Goal: Task Accomplishment & Management: Complete application form

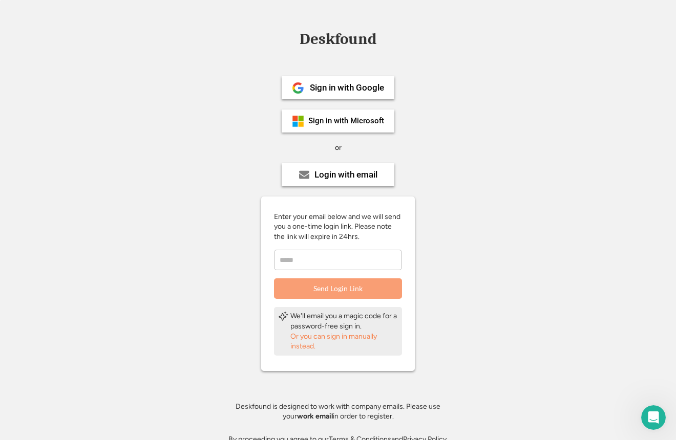
click at [345, 251] on input "email" at bounding box center [338, 260] width 128 height 20
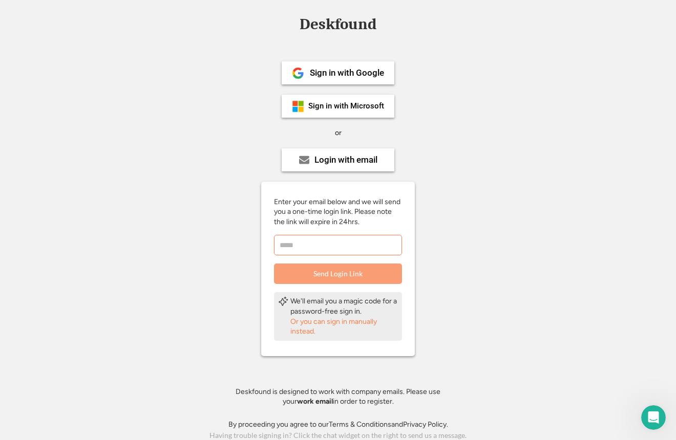
scroll to position [14, 0]
click at [304, 326] on div "Or you can sign in manually instead." at bounding box center [343, 328] width 107 height 20
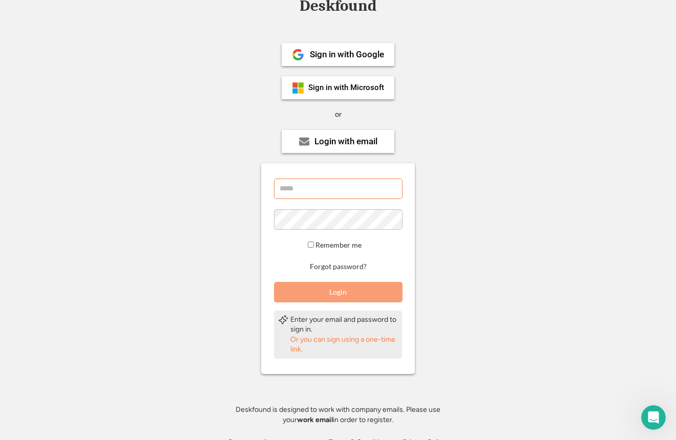
scroll to position [37, 0]
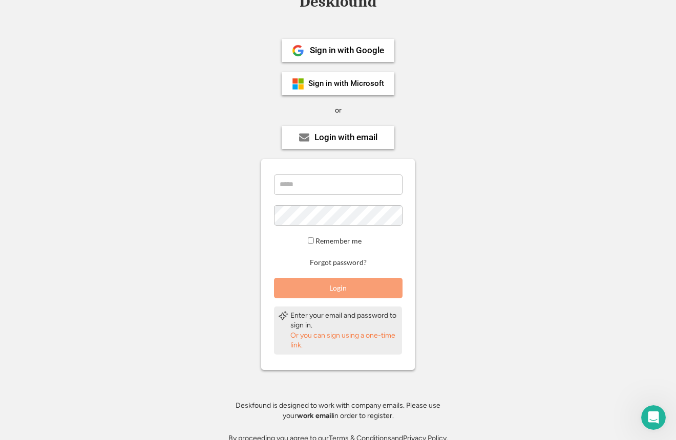
click at [299, 336] on div "Or you can sign using a one-time link." at bounding box center [343, 341] width 107 height 20
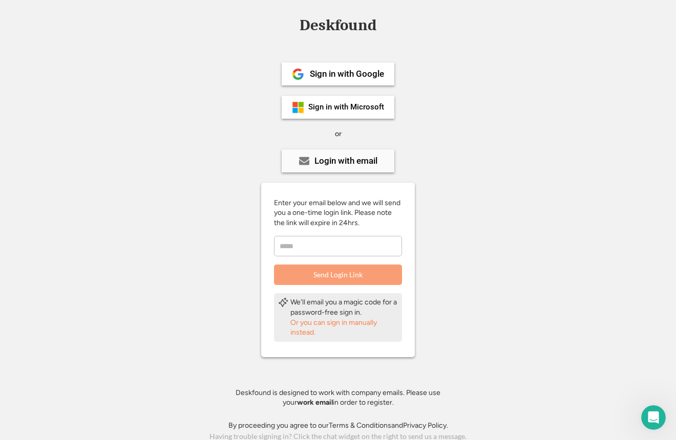
click at [356, 159] on div "Login with email" at bounding box center [345, 161] width 63 height 9
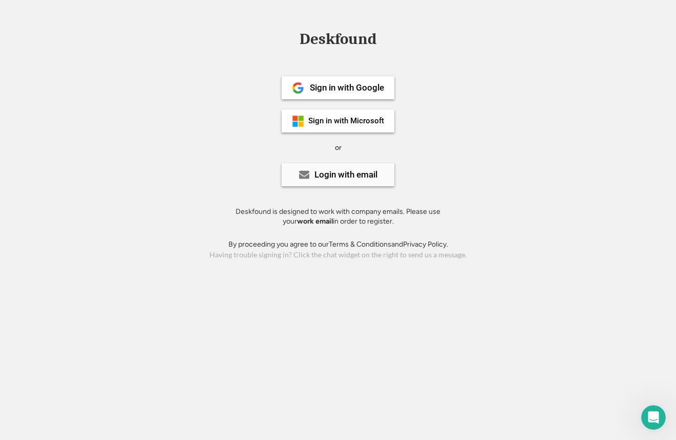
scroll to position [0, 0]
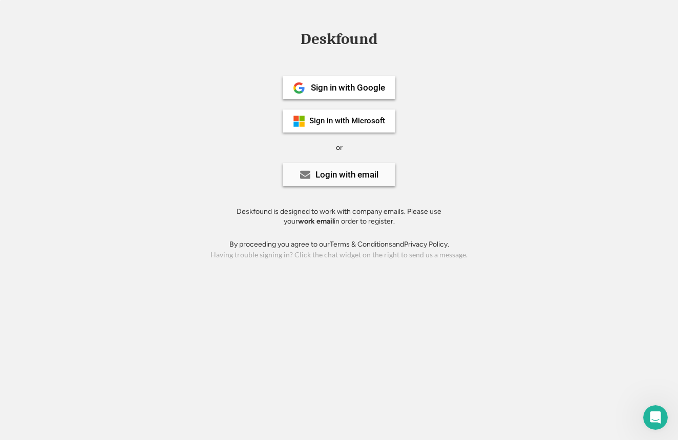
click at [349, 176] on div "Login with email" at bounding box center [346, 174] width 63 height 9
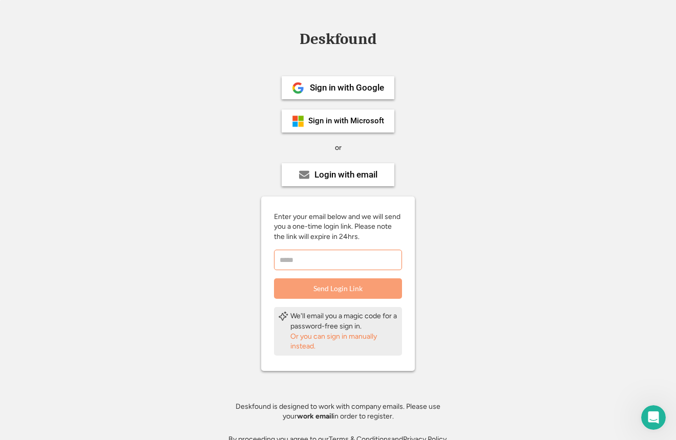
click at [330, 250] on input "email" at bounding box center [338, 260] width 128 height 20
type input "**********"
click at [354, 256] on input "email" at bounding box center [338, 260] width 128 height 20
click at [328, 334] on div "Or you can sign in manually instead." at bounding box center [343, 342] width 107 height 20
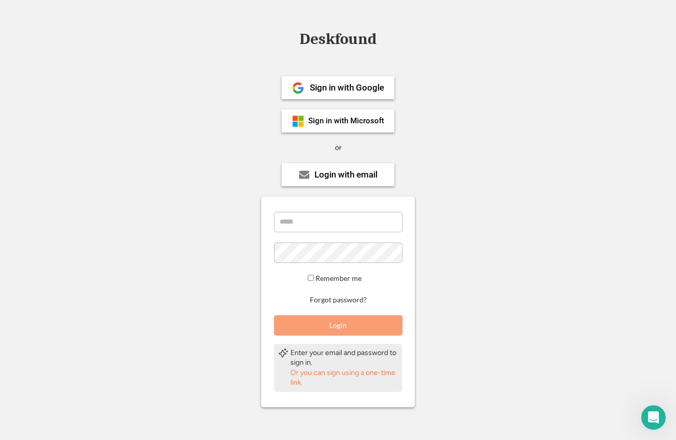
click at [334, 228] on input "email" at bounding box center [338, 222] width 128 height 20
type input "**********"
click at [349, 323] on button "Login" at bounding box center [338, 325] width 128 height 20
click at [350, 323] on button "Login" at bounding box center [338, 325] width 128 height 20
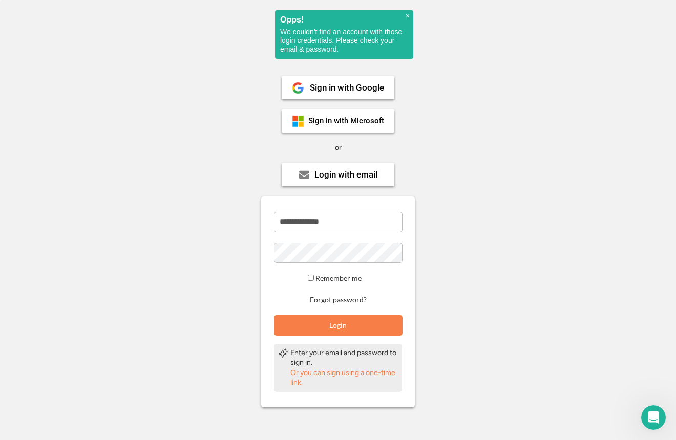
click at [354, 370] on div "Or you can sign using a one-time link." at bounding box center [343, 378] width 107 height 20
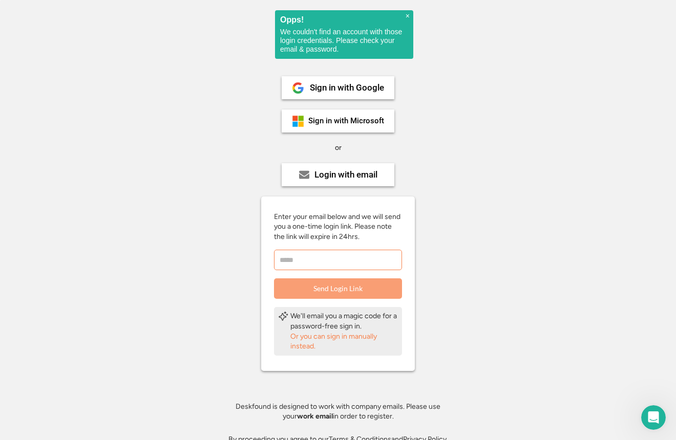
click at [327, 256] on input "email" at bounding box center [338, 260] width 128 height 20
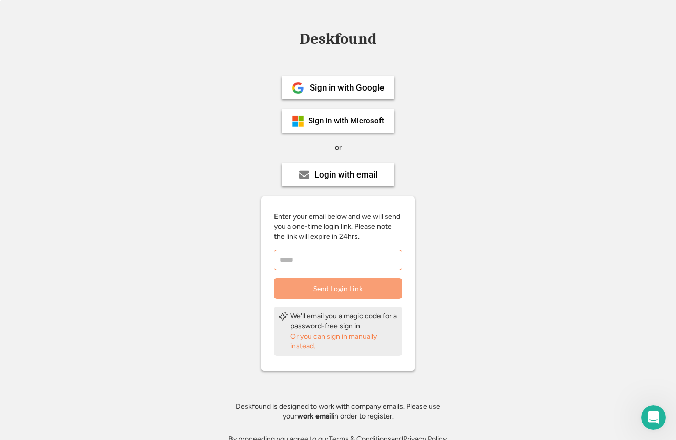
click at [338, 263] on input "email" at bounding box center [338, 260] width 128 height 20
click at [335, 92] on div "Sign in with Google" at bounding box center [347, 87] width 74 height 9
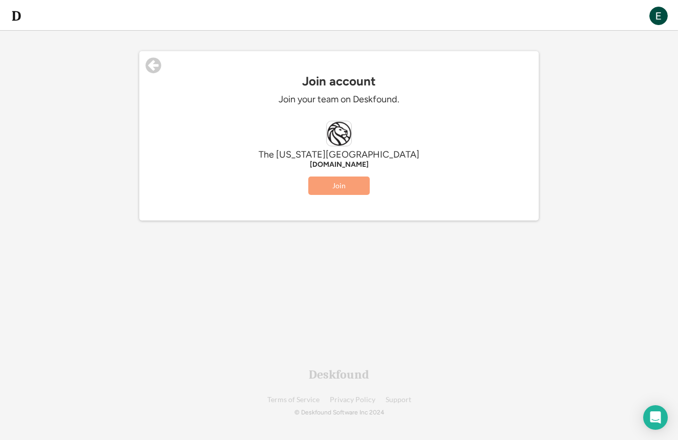
click at [338, 184] on button "Join" at bounding box center [338, 186] width 61 height 18
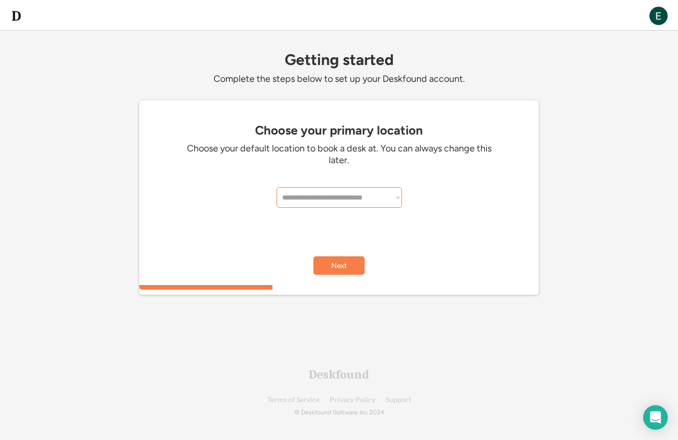
select select "**********"
click at [343, 267] on button "Next" at bounding box center [338, 265] width 51 height 18
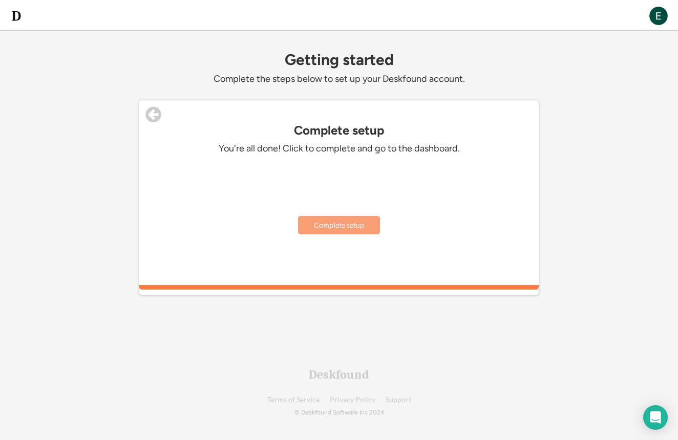
click at [343, 229] on button "Complete setup" at bounding box center [339, 225] width 82 height 18
